Goal: Navigation & Orientation: Find specific page/section

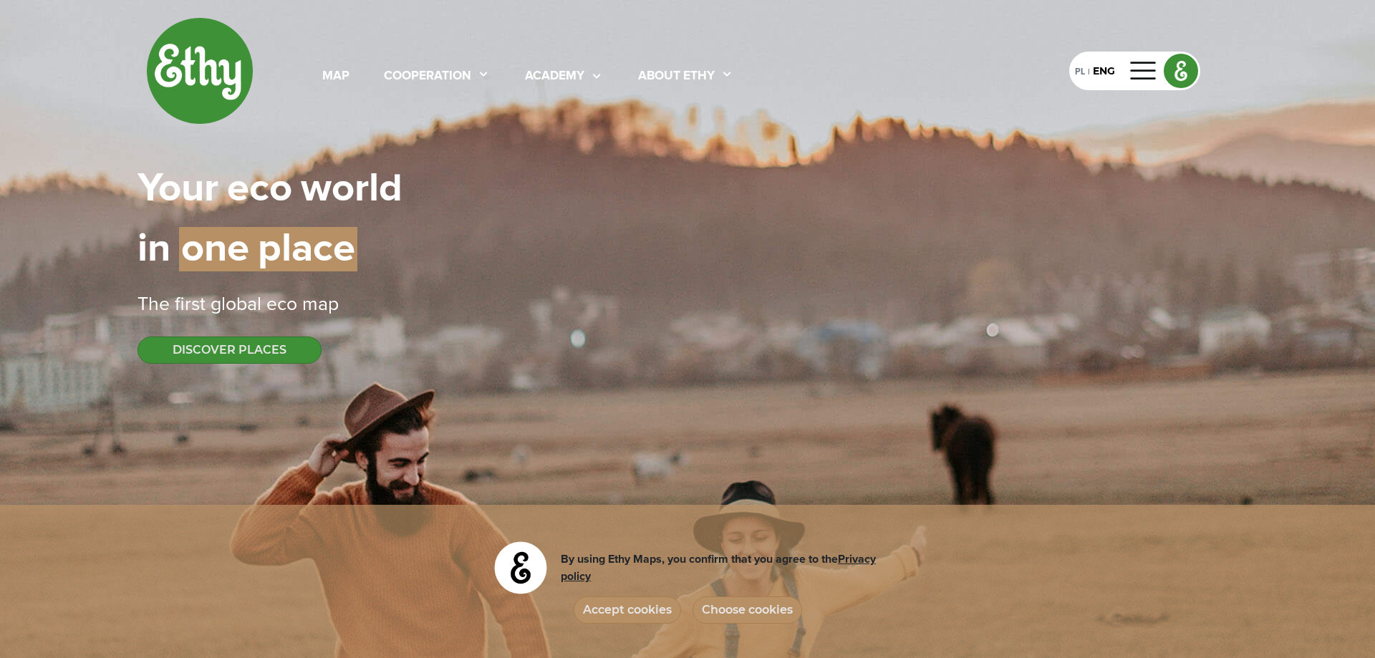
select select
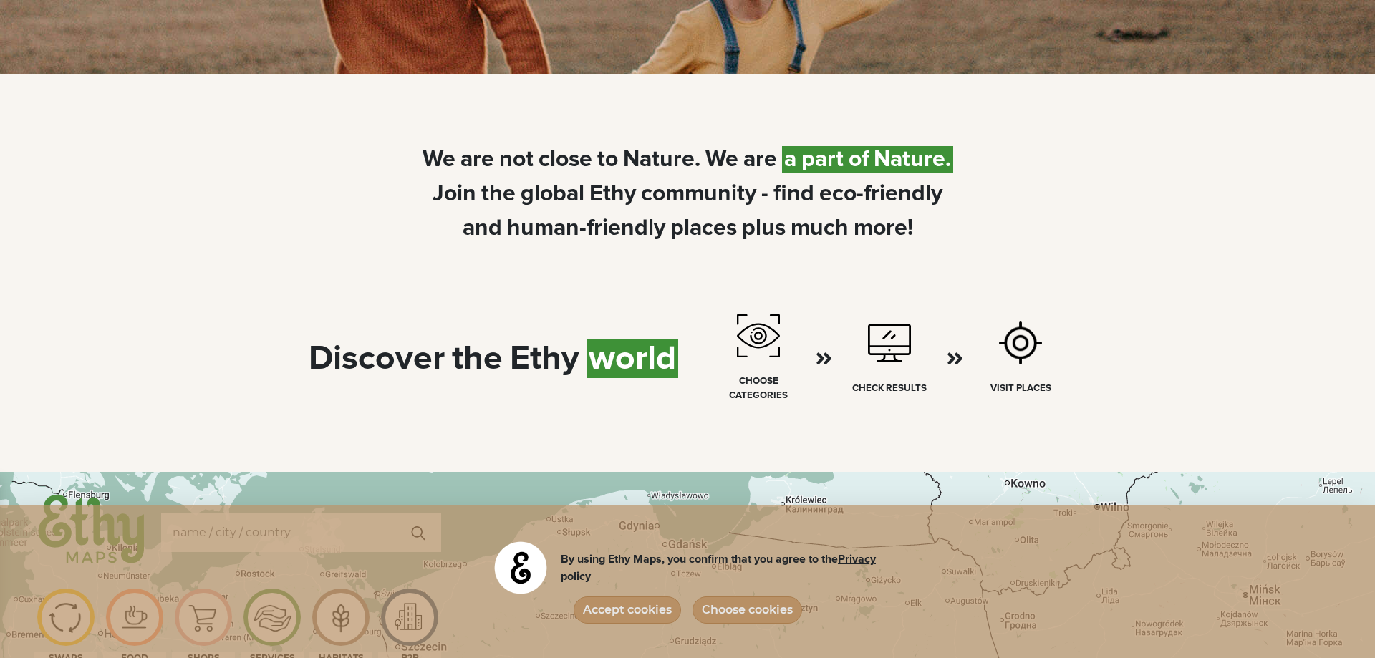
scroll to position [877, 0]
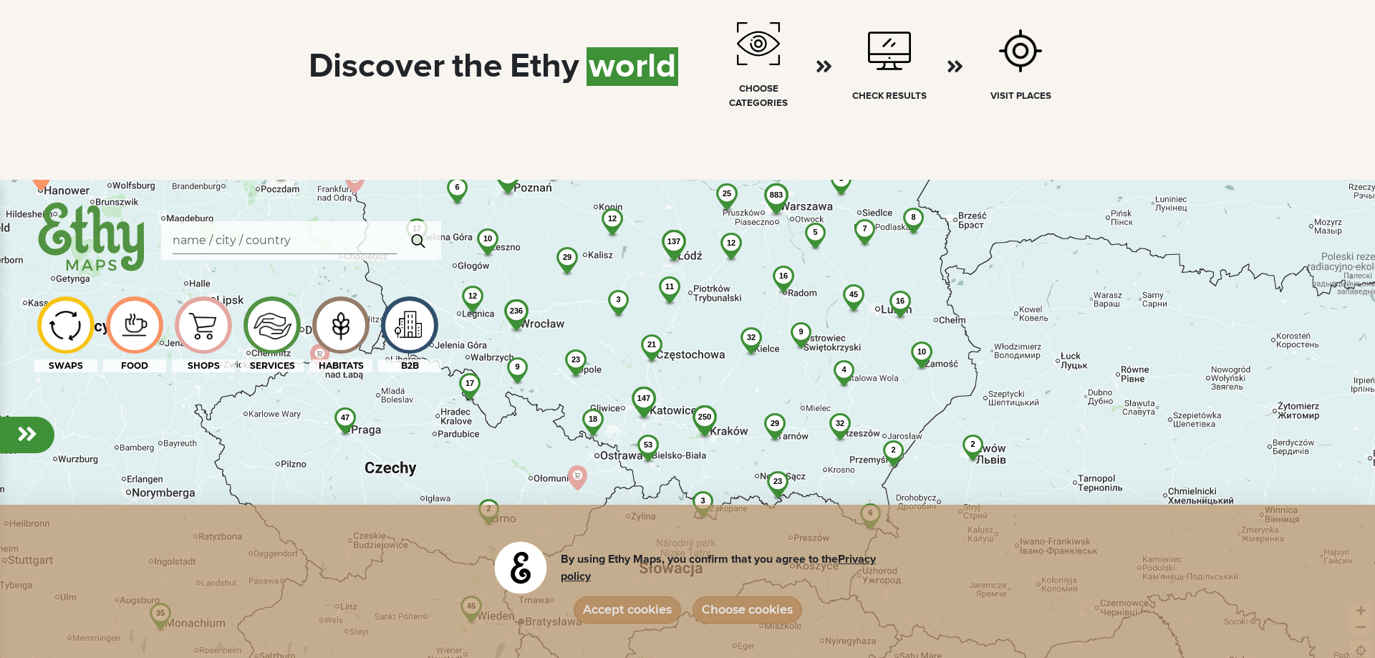
drag, startPoint x: 797, startPoint y: 378, endPoint x: 796, endPoint y: 347, distance: 31.5
click at [796, 347] on div "883 250 137 236 56 6 23 45 3 4 165 32 32 10 21 29 12 31 17 3 34 147 11 23 53 2 …" at bounding box center [687, 509] width 1375 height 658
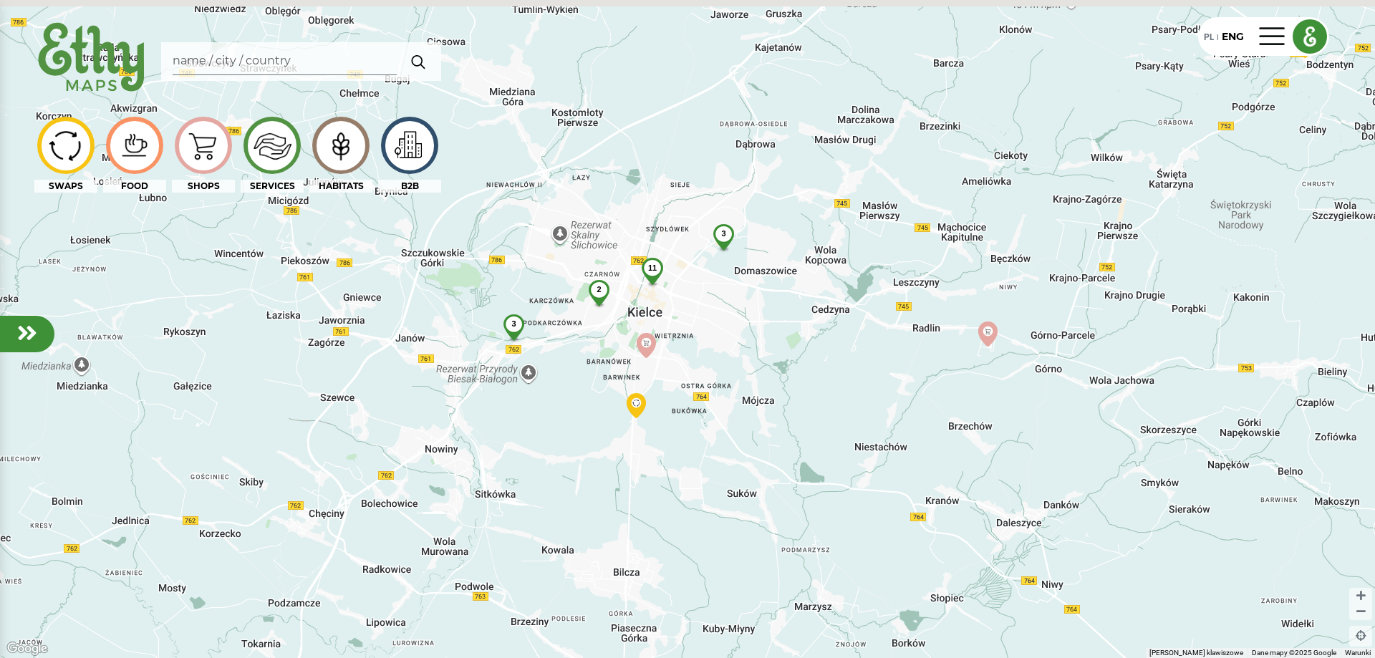
drag, startPoint x: 749, startPoint y: 366, endPoint x: 834, endPoint y: 436, distance: 111.0
click at [834, 436] on div "11 3 2 3" at bounding box center [687, 329] width 1375 height 658
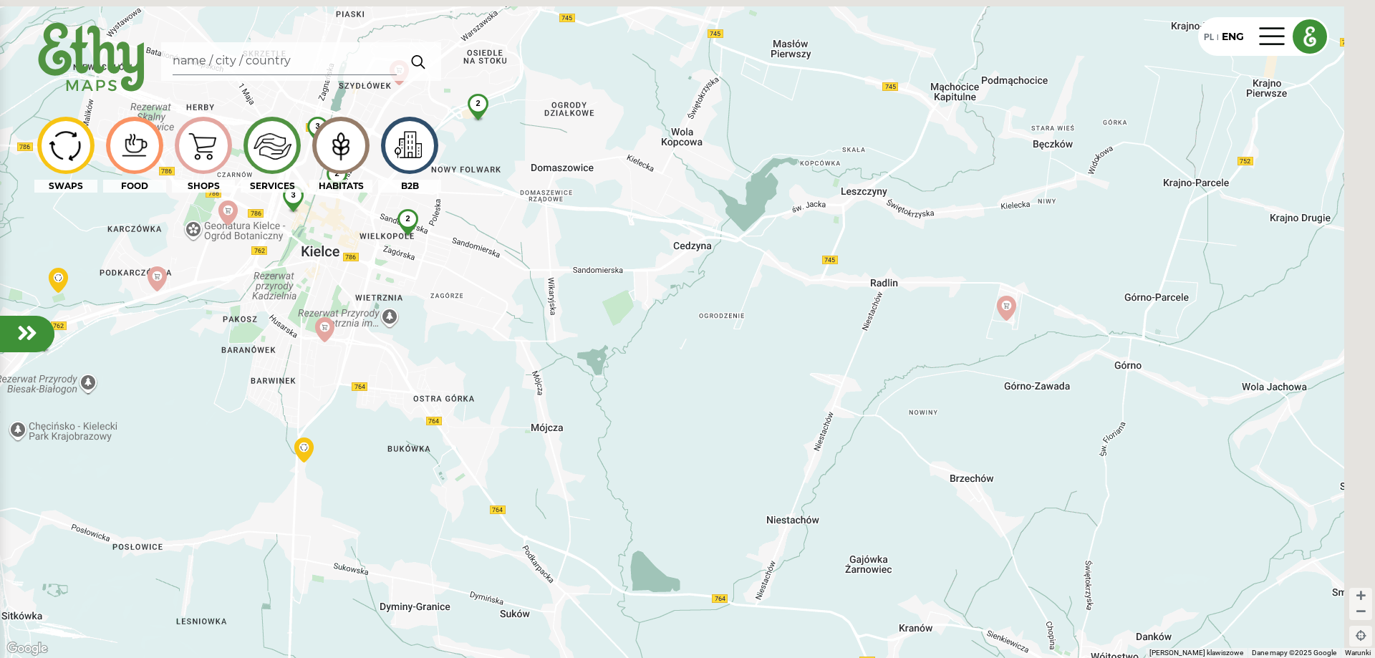
drag, startPoint x: 839, startPoint y: 404, endPoint x: 592, endPoint y: 412, distance: 246.5
click at [592, 412] on div "2 2 3 2 3 2" at bounding box center [687, 329] width 1375 height 658
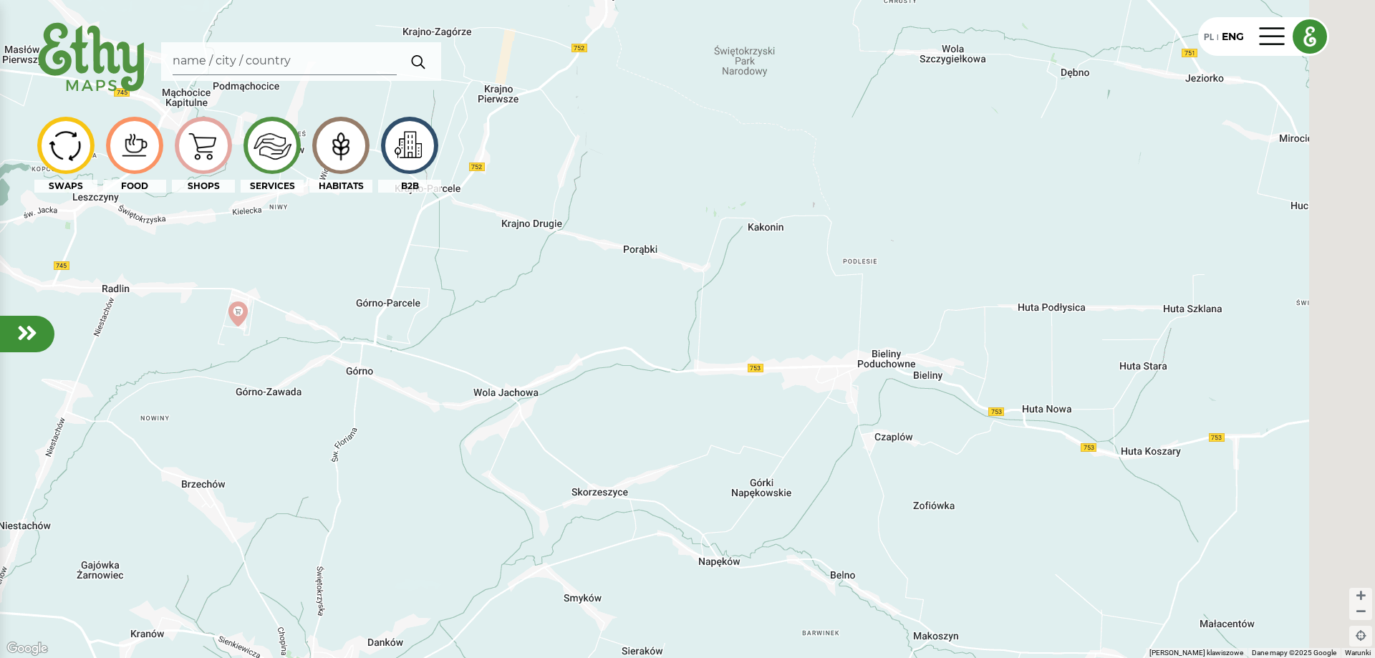
drag, startPoint x: 1091, startPoint y: 402, endPoint x: 763, endPoint y: 400, distance: 328.1
click at [761, 400] on div "2 2 3 2 3 2" at bounding box center [687, 329] width 1375 height 658
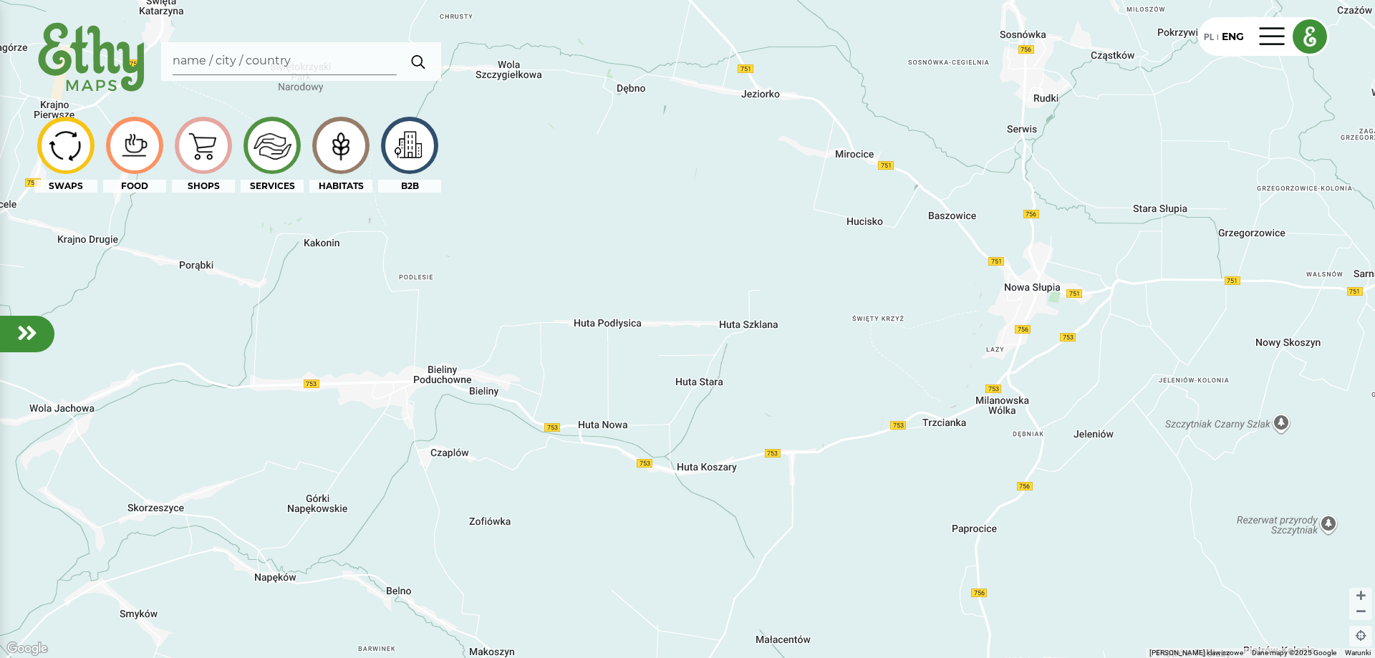
drag, startPoint x: 605, startPoint y: 405, endPoint x: 738, endPoint y: 405, distance: 132.5
click at [733, 407] on div "2 2 3 2 3 2" at bounding box center [687, 329] width 1375 height 658
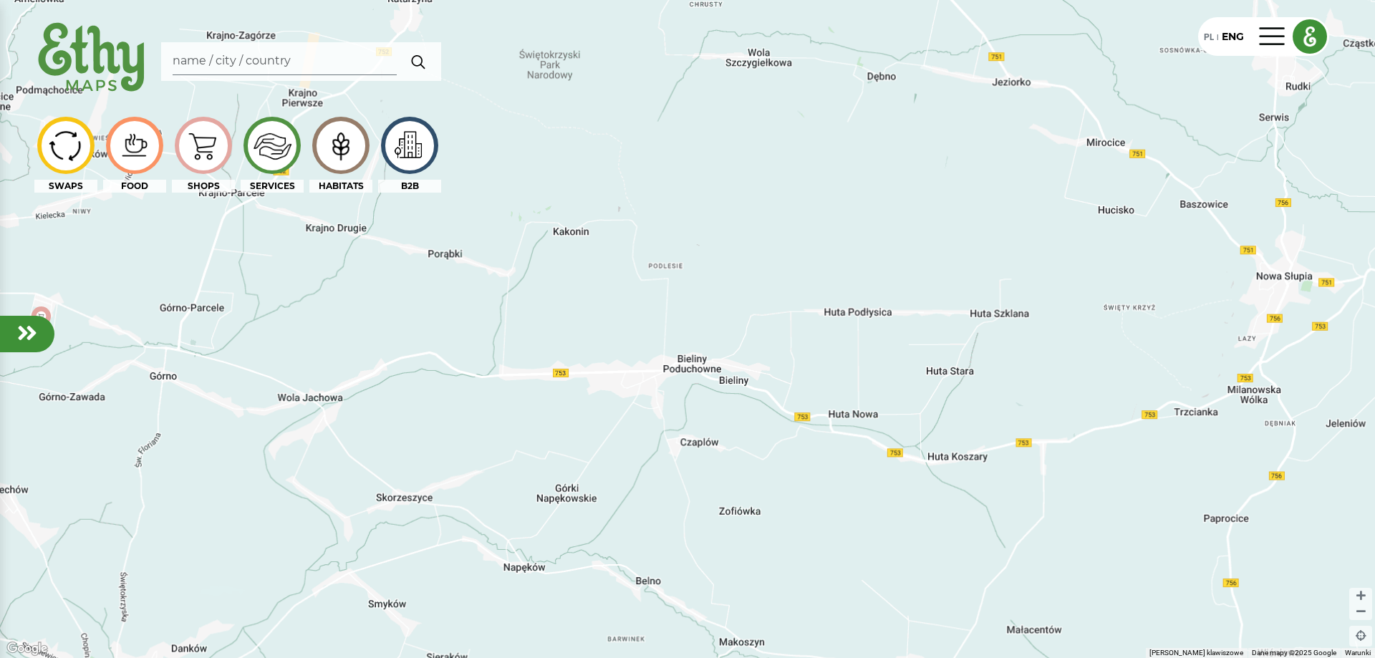
drag, startPoint x: 475, startPoint y: 431, endPoint x: 747, endPoint y: 444, distance: 272.5
click at [731, 444] on div at bounding box center [687, 329] width 1375 height 658
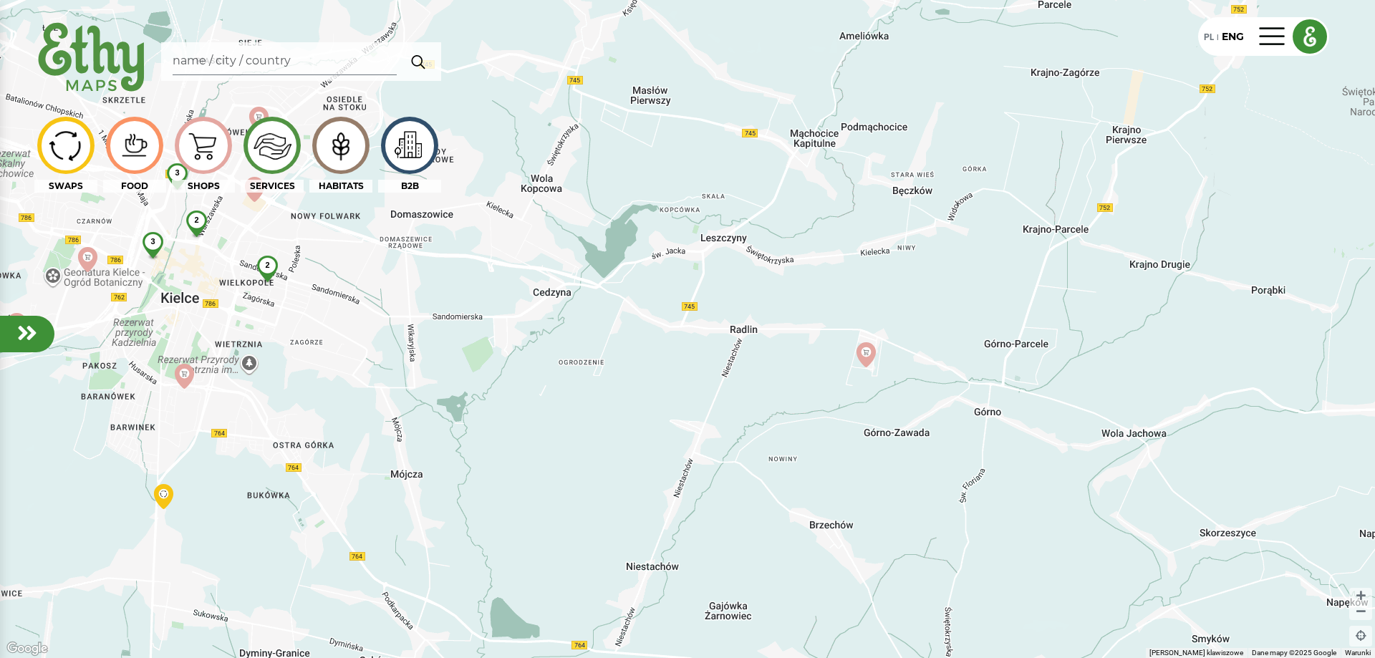
drag, startPoint x: 834, startPoint y: 381, endPoint x: 948, endPoint y: 438, distance: 127.2
click at [945, 438] on div "2 2 3 2 3" at bounding box center [687, 329] width 1375 height 658
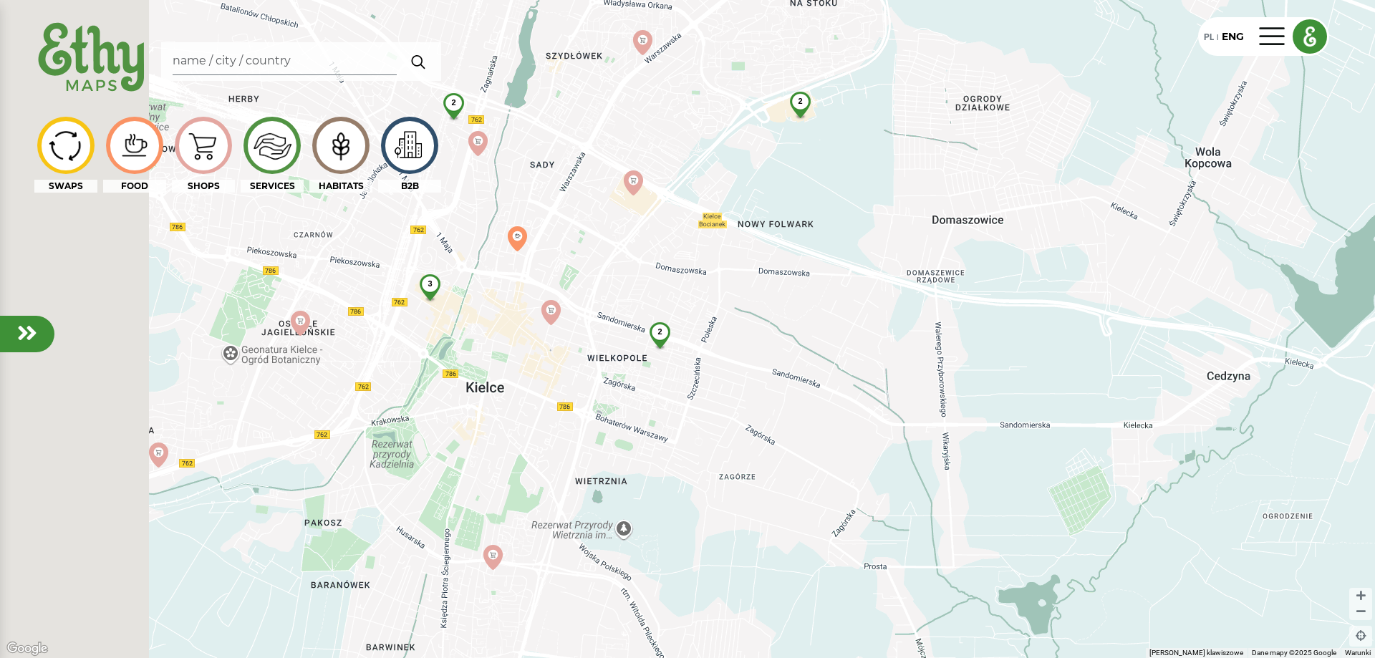
drag, startPoint x: 438, startPoint y: 414, endPoint x: 799, endPoint y: 479, distance: 366.8
click at [809, 491] on div "2 3 2 2" at bounding box center [687, 329] width 1375 height 658
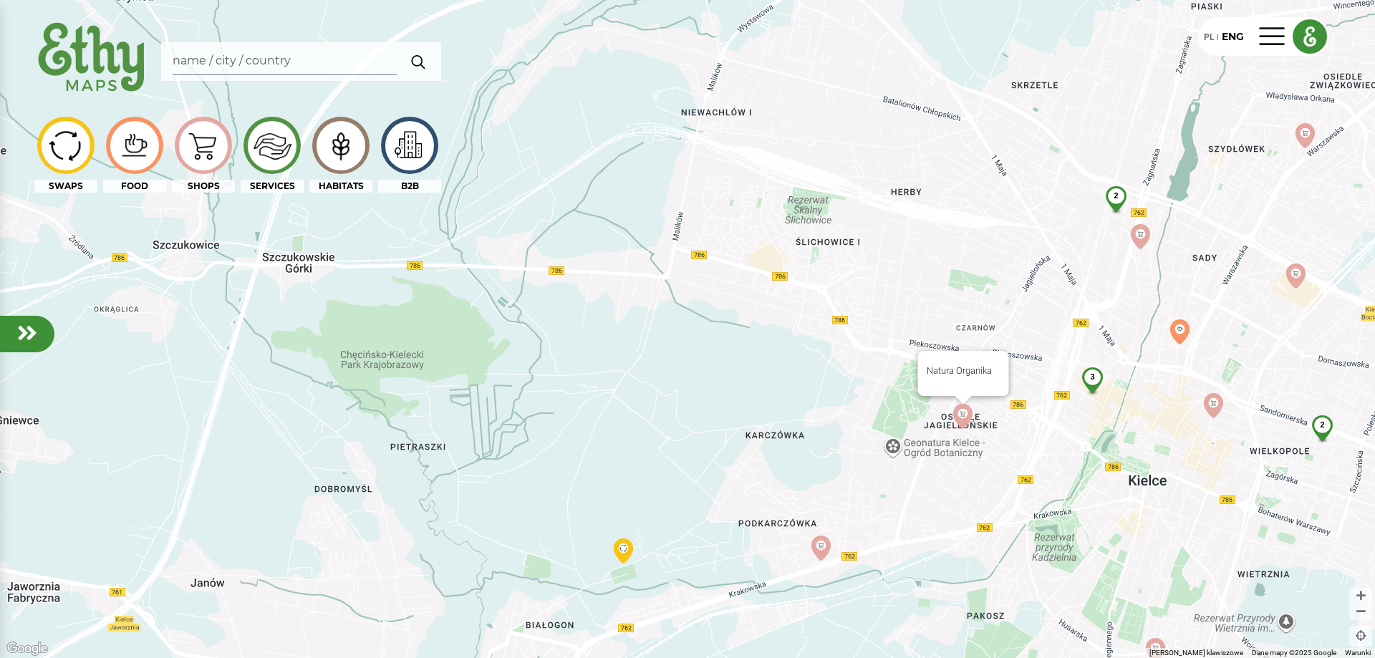
drag, startPoint x: 947, startPoint y: 408, endPoint x: 605, endPoint y: 482, distance: 349.5
click at [608, 481] on div "2 3 2 2 Natura Organika" at bounding box center [687, 329] width 1375 height 658
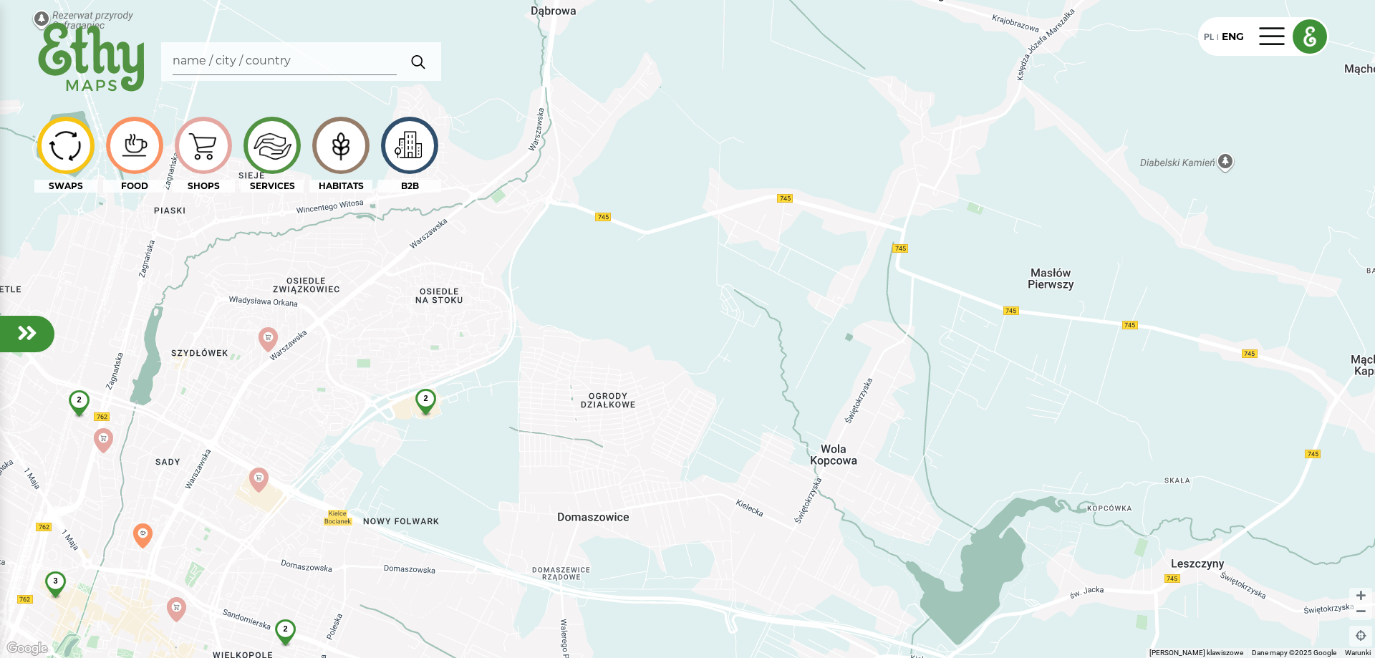
drag, startPoint x: 615, startPoint y: 478, endPoint x: 771, endPoint y: 481, distance: 156.2
click at [769, 481] on div "Aby korzystać z interfejsu, używaj klawiszy strzałek. 2 3 2 2" at bounding box center [687, 329] width 1375 height 658
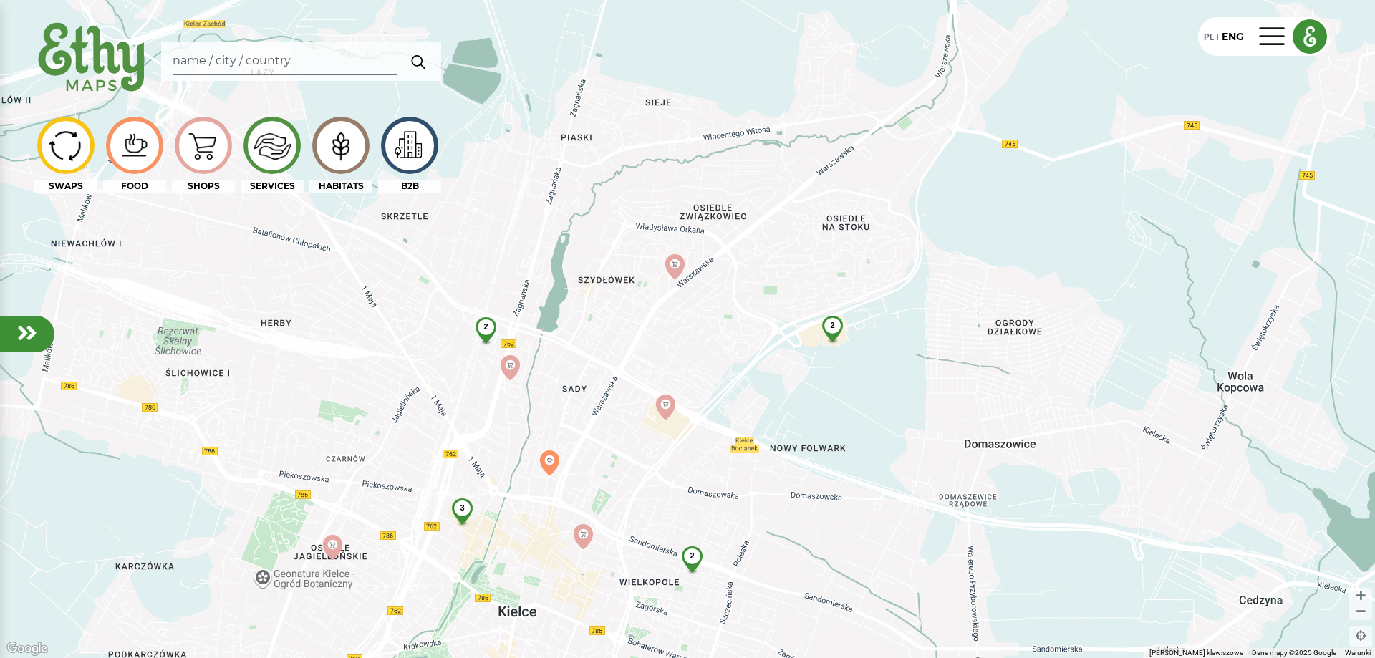
drag, startPoint x: 683, startPoint y: 471, endPoint x: 839, endPoint y: 385, distance: 178.2
click at [839, 385] on div "2 3 2 2" at bounding box center [687, 329] width 1375 height 658
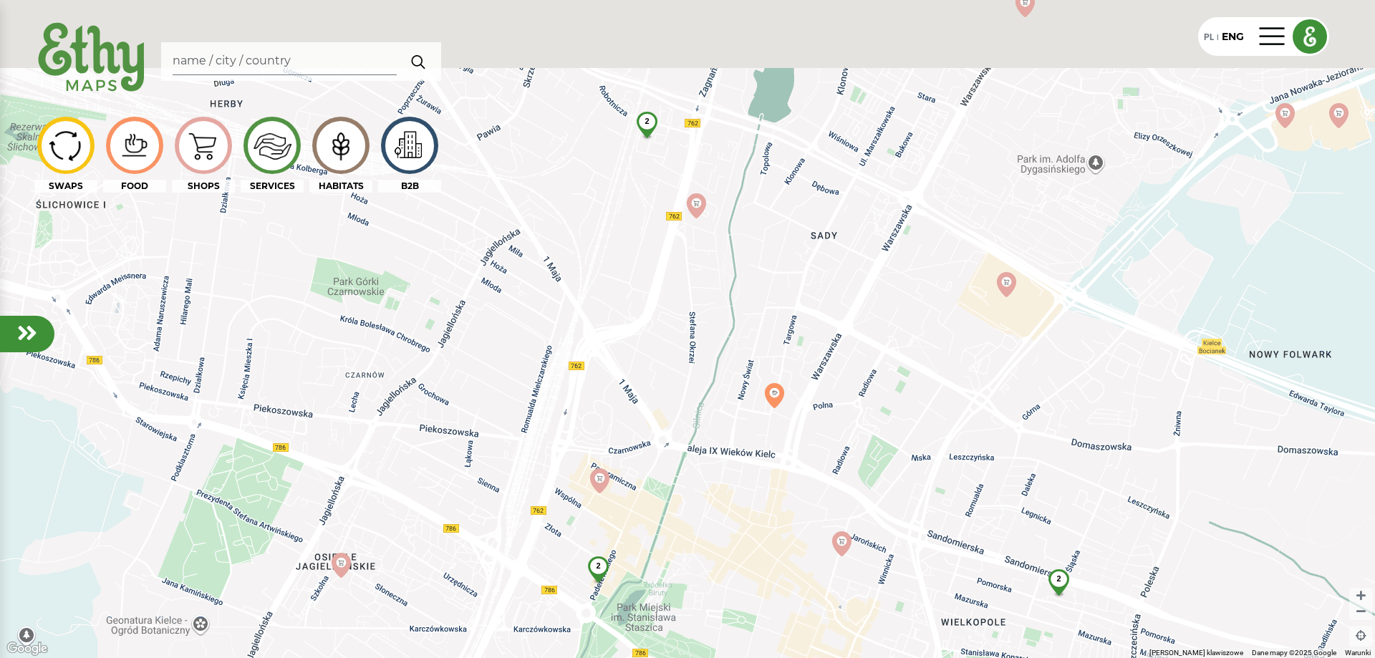
drag, startPoint x: 808, startPoint y: 418, endPoint x: 791, endPoint y: 487, distance: 71.6
click at [788, 501] on div "2 2 2" at bounding box center [687, 329] width 1375 height 658
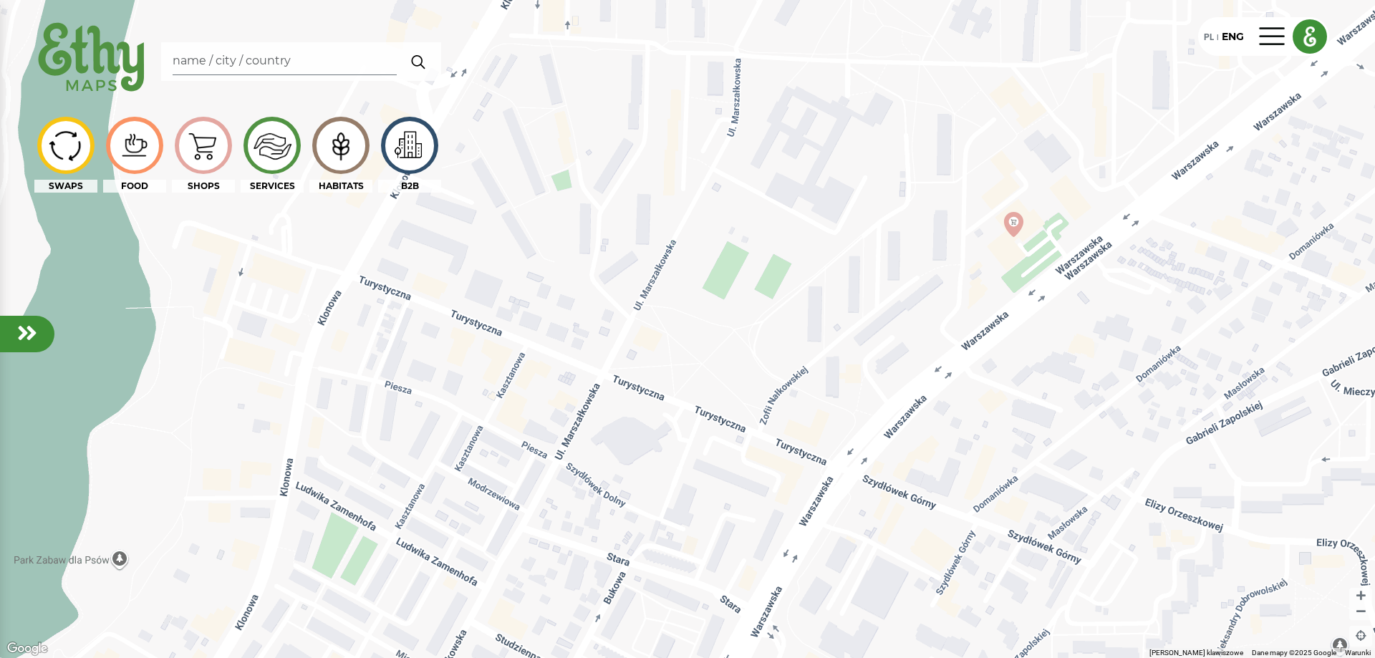
drag, startPoint x: 1022, startPoint y: 382, endPoint x: 932, endPoint y: 435, distance: 104.7
click at [933, 435] on div at bounding box center [687, 329] width 1375 height 658
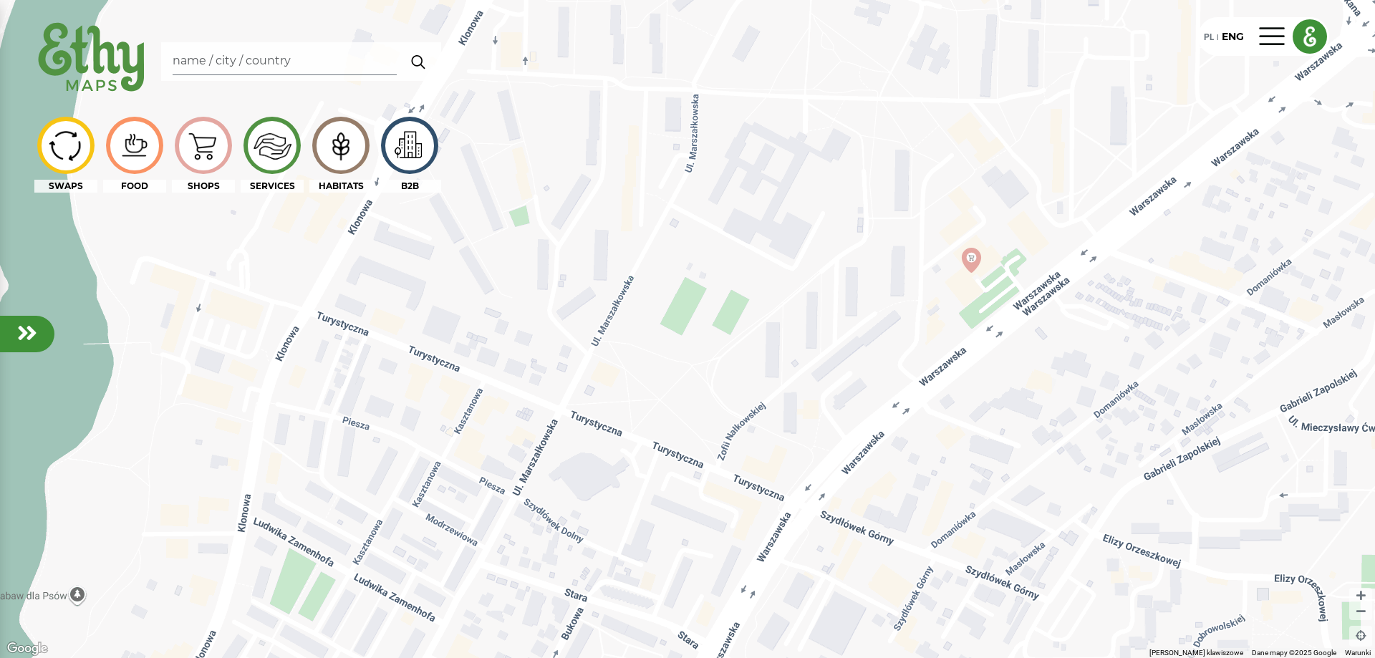
drag, startPoint x: 940, startPoint y: 423, endPoint x: 933, endPoint y: 438, distance: 16.4
click at [933, 439] on div at bounding box center [687, 329] width 1375 height 658
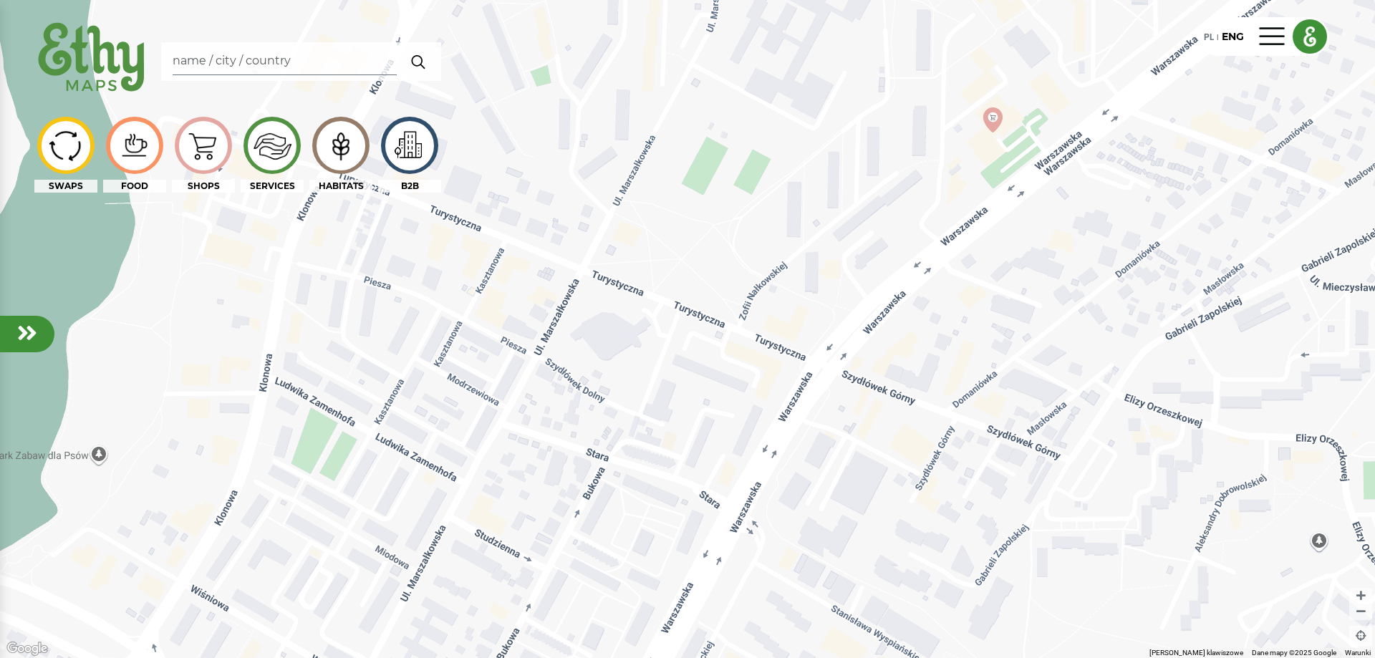
drag, startPoint x: 1036, startPoint y: 359, endPoint x: 1046, endPoint y: 223, distance: 135.7
click at [1046, 236] on div at bounding box center [687, 329] width 1375 height 658
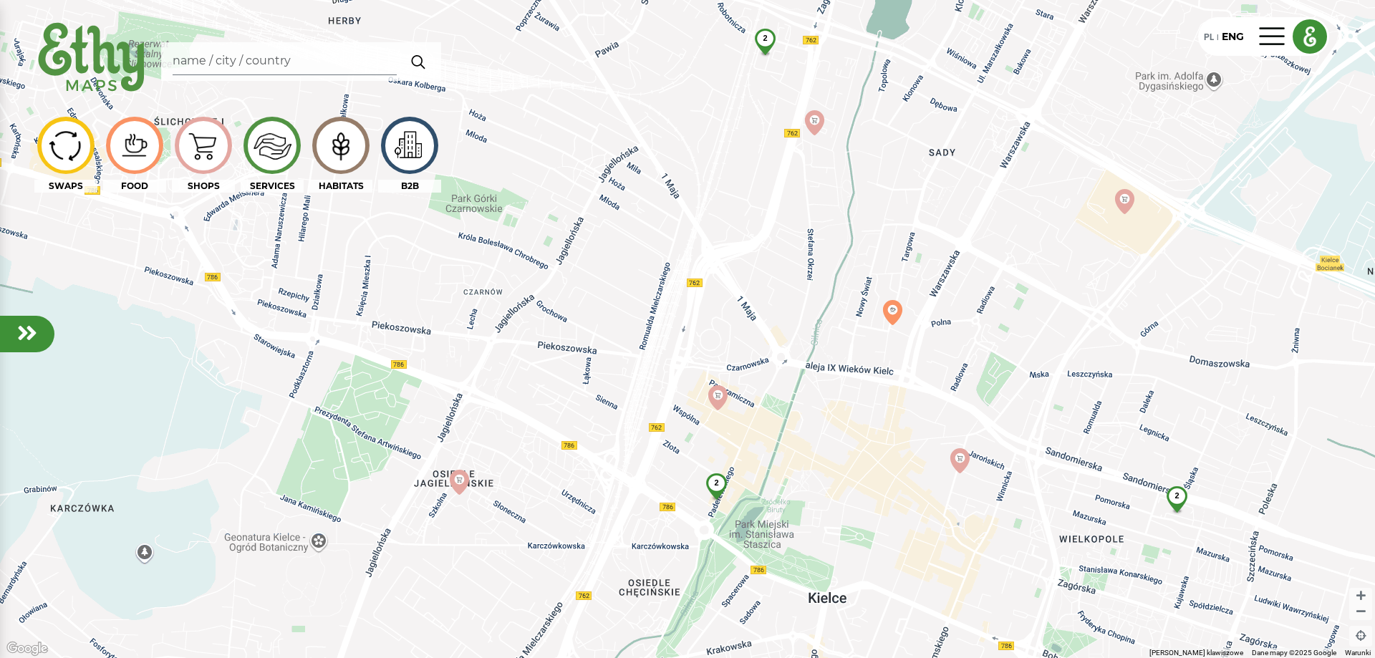
drag, startPoint x: 1043, startPoint y: 274, endPoint x: 1016, endPoint y: 205, distance: 73.7
click at [1016, 205] on div "2 2 2" at bounding box center [687, 329] width 1375 height 658
